Goal: Task Accomplishment & Management: Manage account settings

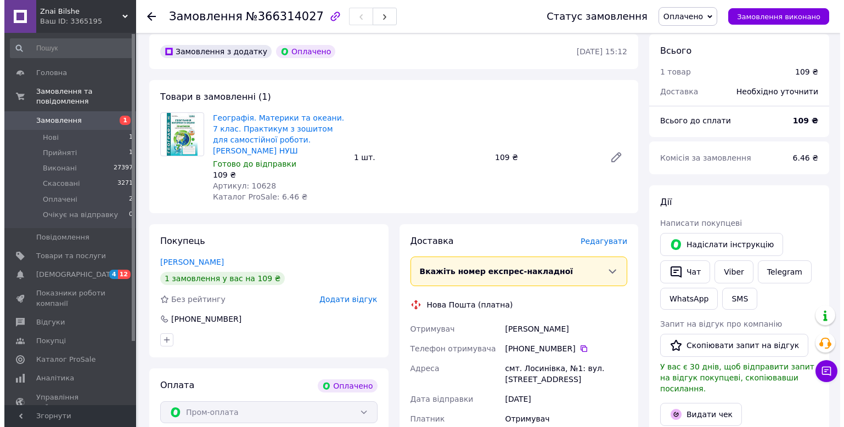
scroll to position [329, 0]
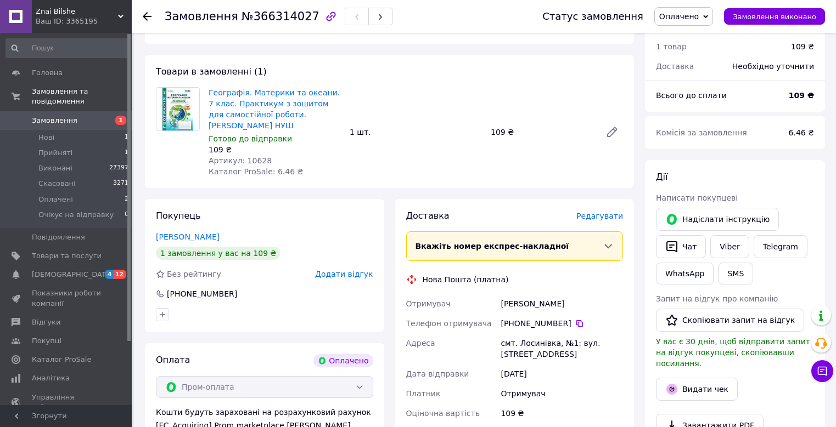
click at [601, 219] on span "Редагувати" at bounding box center [599, 216] width 47 height 9
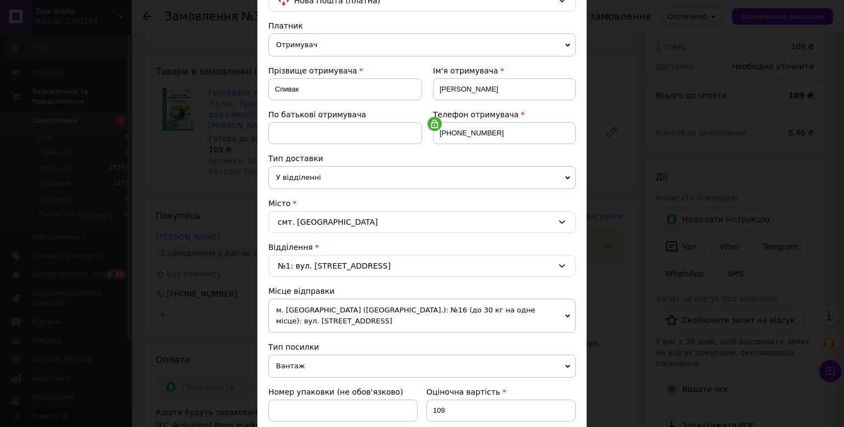
scroll to position [274, 0]
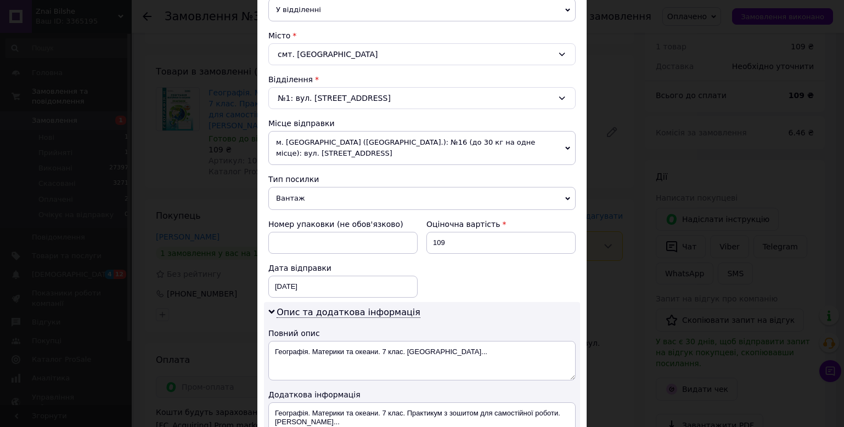
click at [309, 190] on span "Вантаж" at bounding box center [421, 198] width 307 height 23
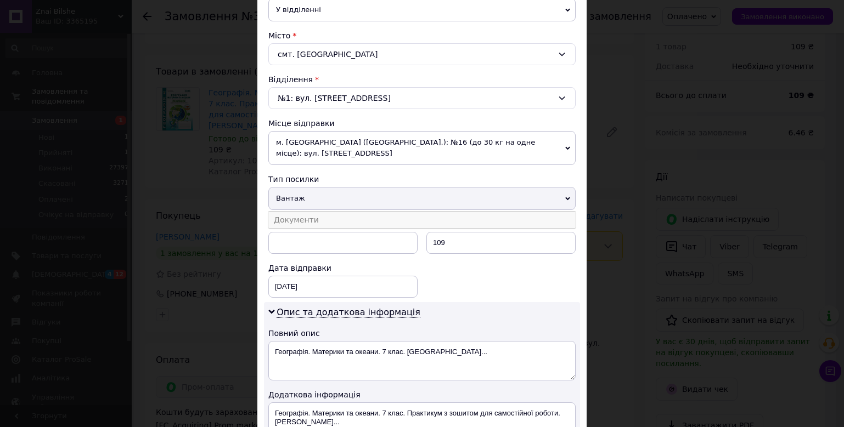
click at [300, 212] on li "Документи" at bounding box center [421, 220] width 307 height 16
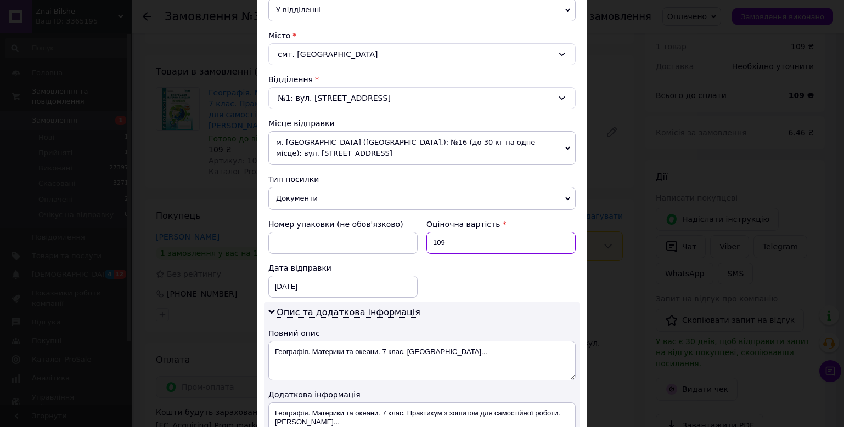
click at [438, 236] on input "109" at bounding box center [500, 243] width 149 height 22
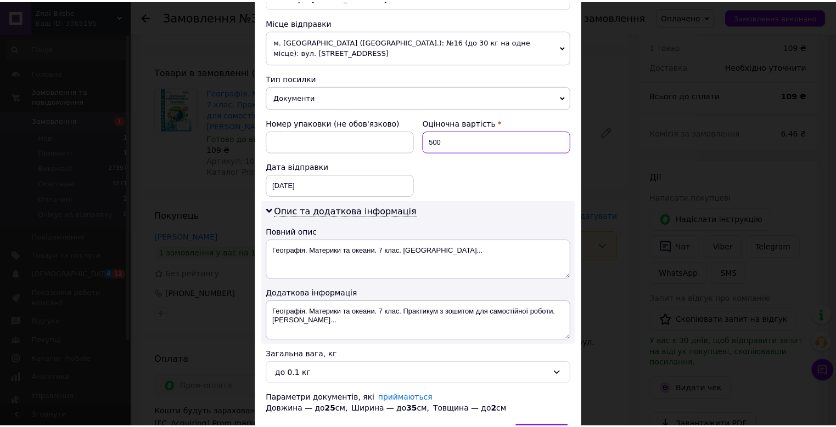
scroll to position [435, 0]
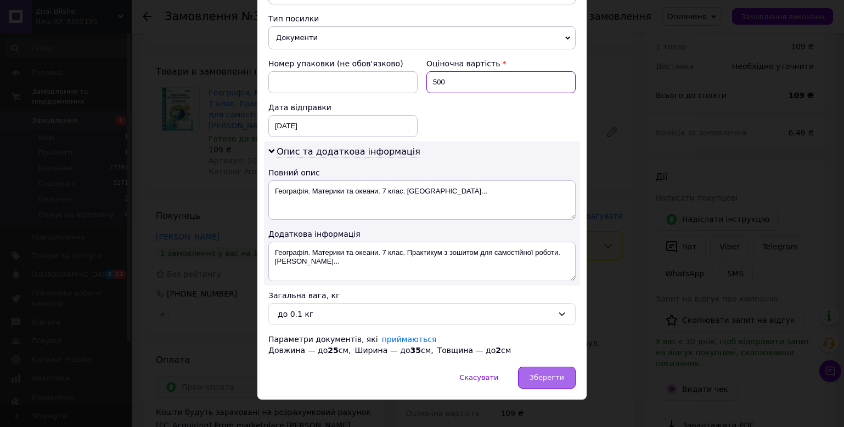
type input "500"
click at [535, 374] on span "Зберегти" at bounding box center [546, 378] width 35 height 8
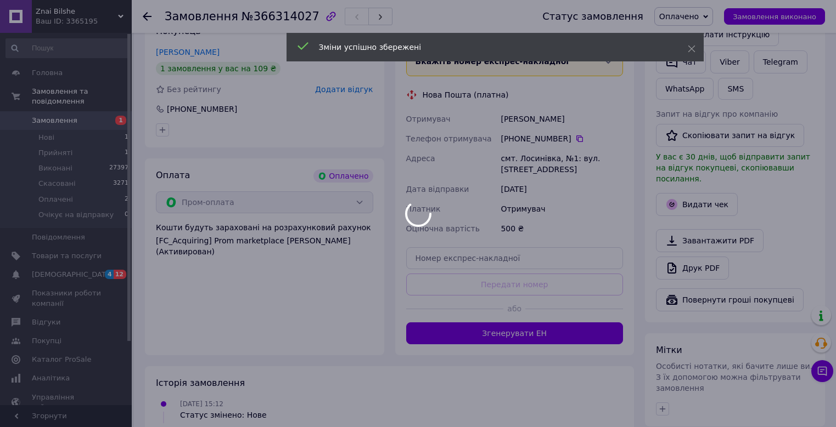
scroll to position [604, 0]
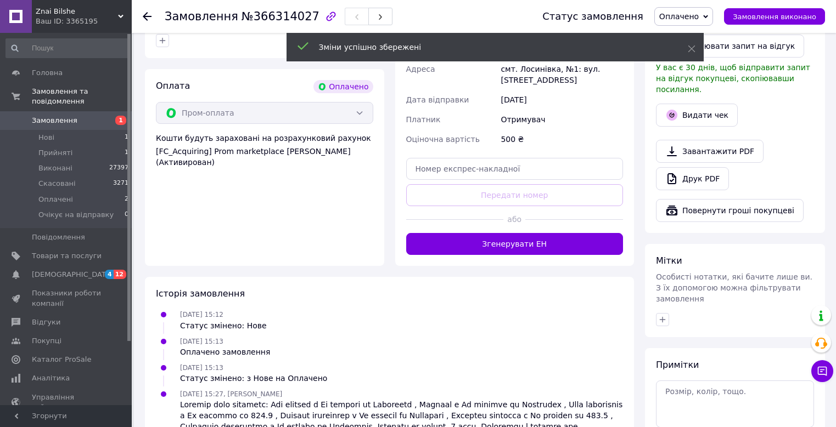
click at [511, 249] on button "Згенерувати ЕН" at bounding box center [514, 244] width 217 height 22
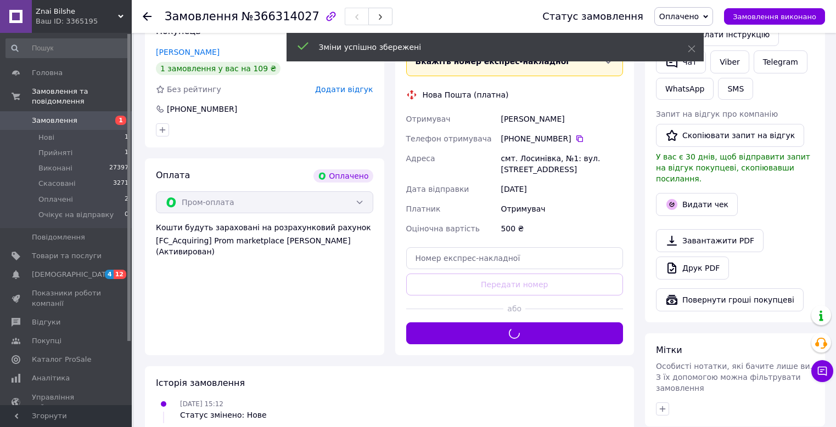
scroll to position [439, 0]
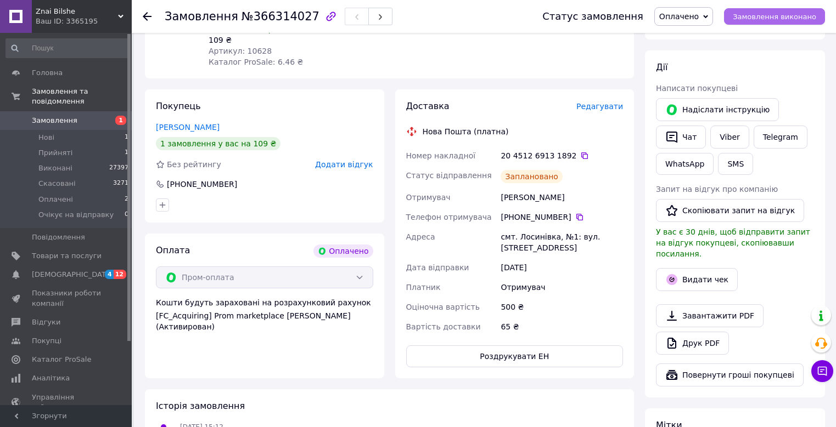
click at [757, 16] on span "Замовлення виконано" at bounding box center [774, 17] width 83 height 8
